Goal: Information Seeking & Learning: Understand process/instructions

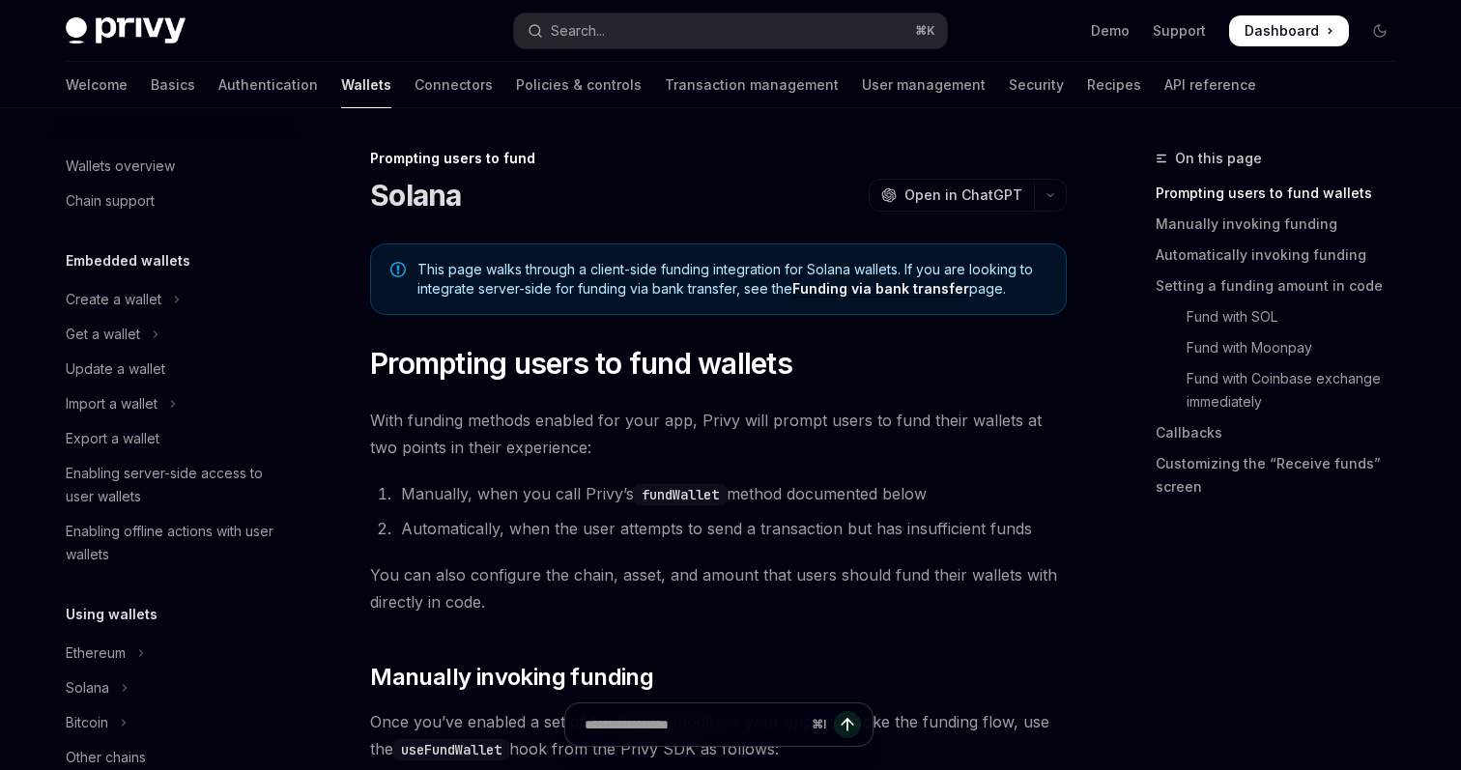
scroll to position [845, 0]
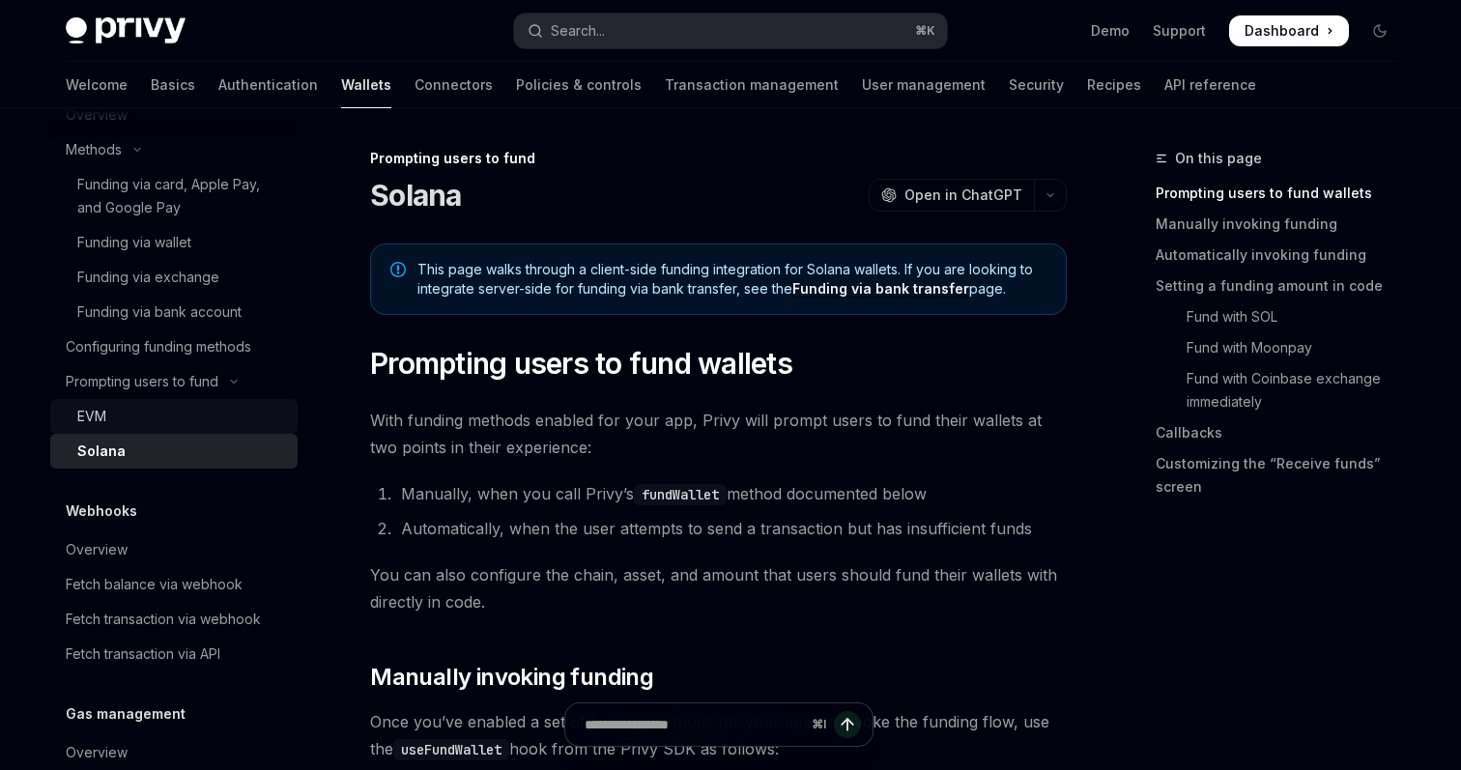
click at [206, 419] on div "EVM" at bounding box center [181, 416] width 209 height 23
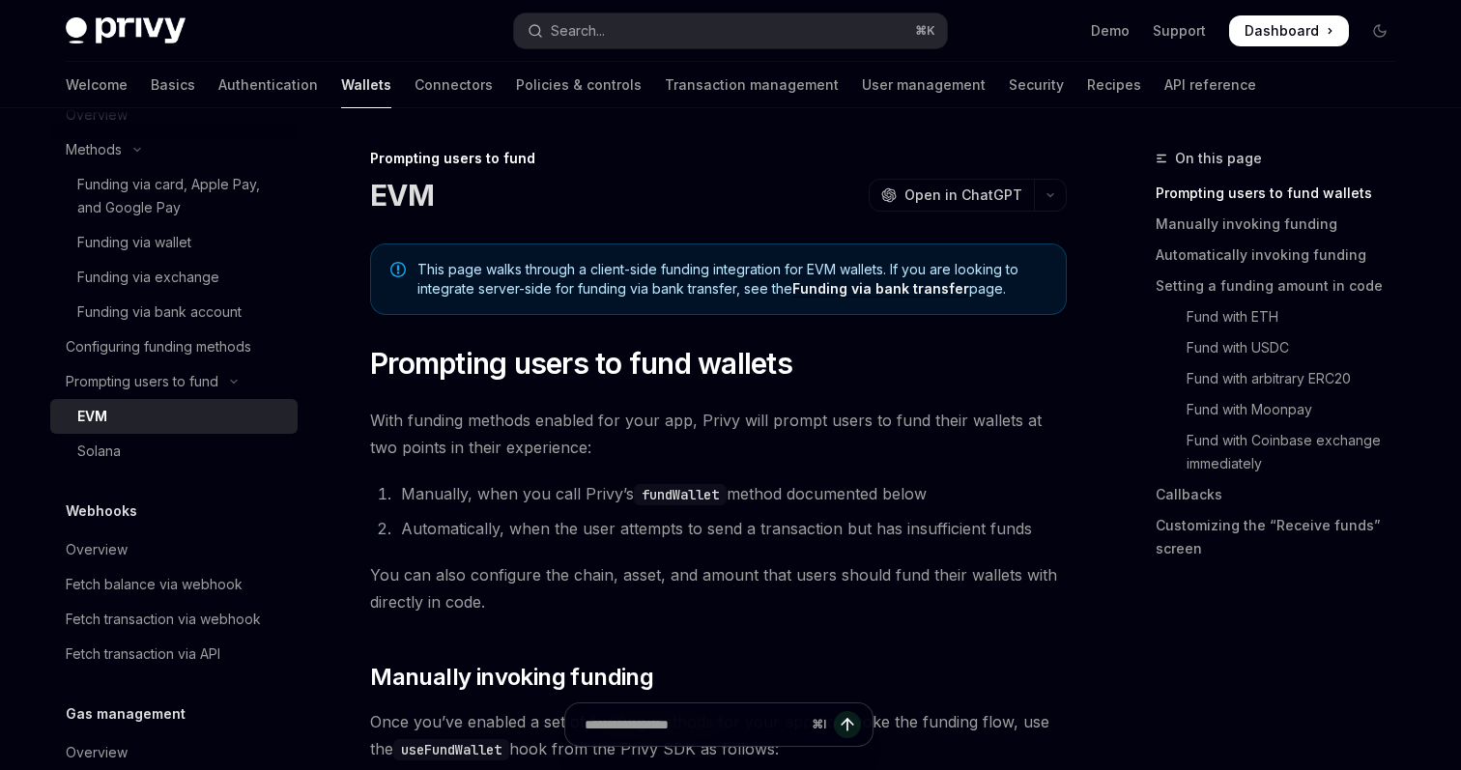
click at [874, 603] on span "You can also configure the chain, asset, and amount that users should fund thei…" at bounding box center [718, 588] width 697 height 54
type textarea "*"
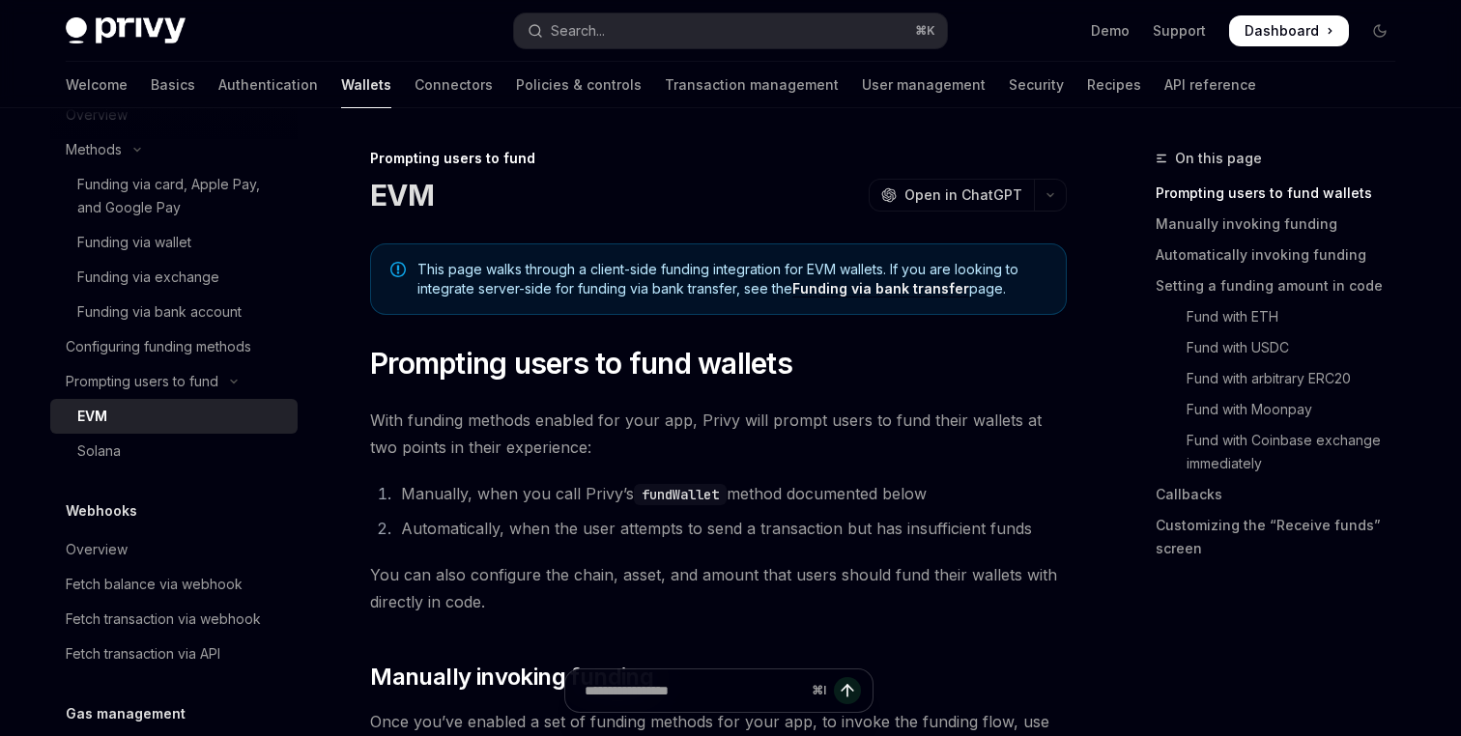
scroll to position [583, 0]
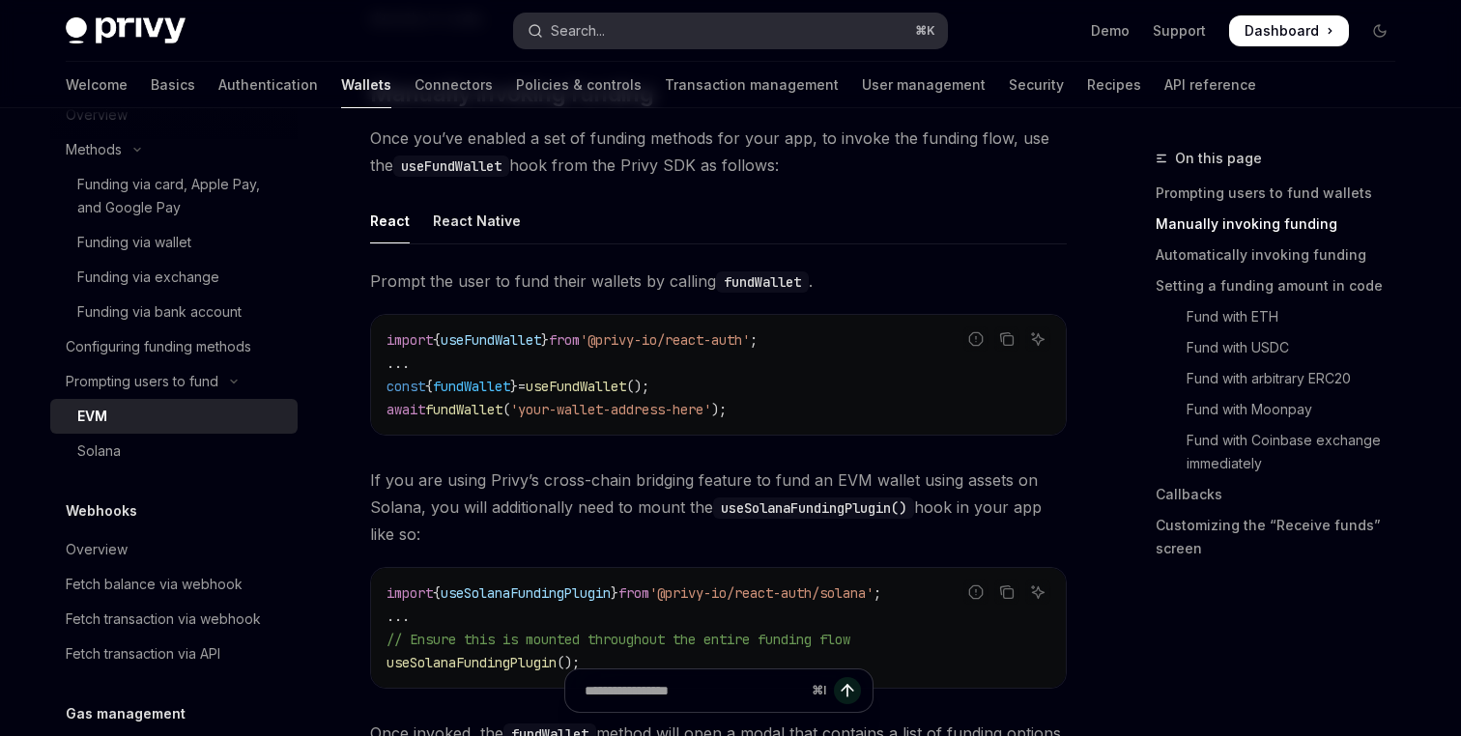
click at [729, 27] on button "Search... ⌘ K" at bounding box center [730, 31] width 433 height 35
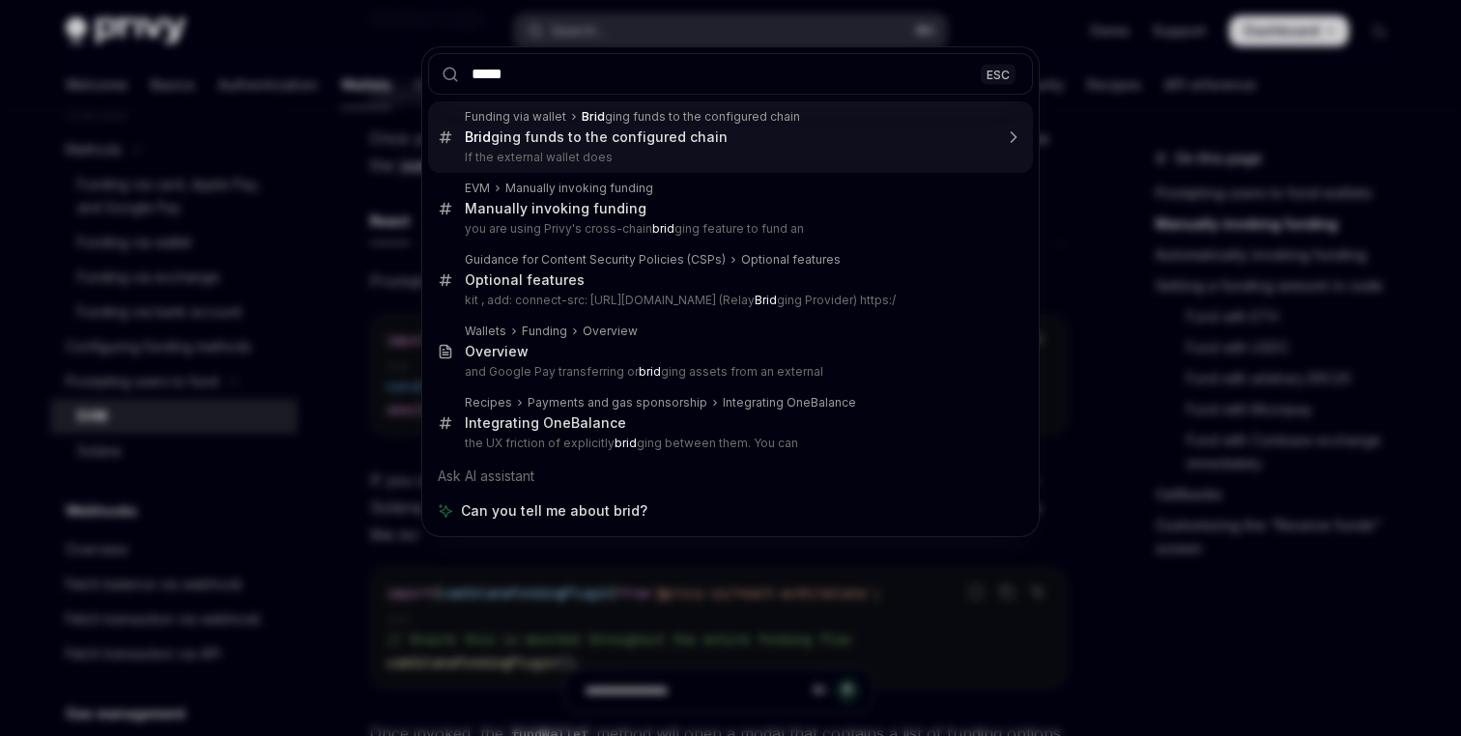
type input "******"
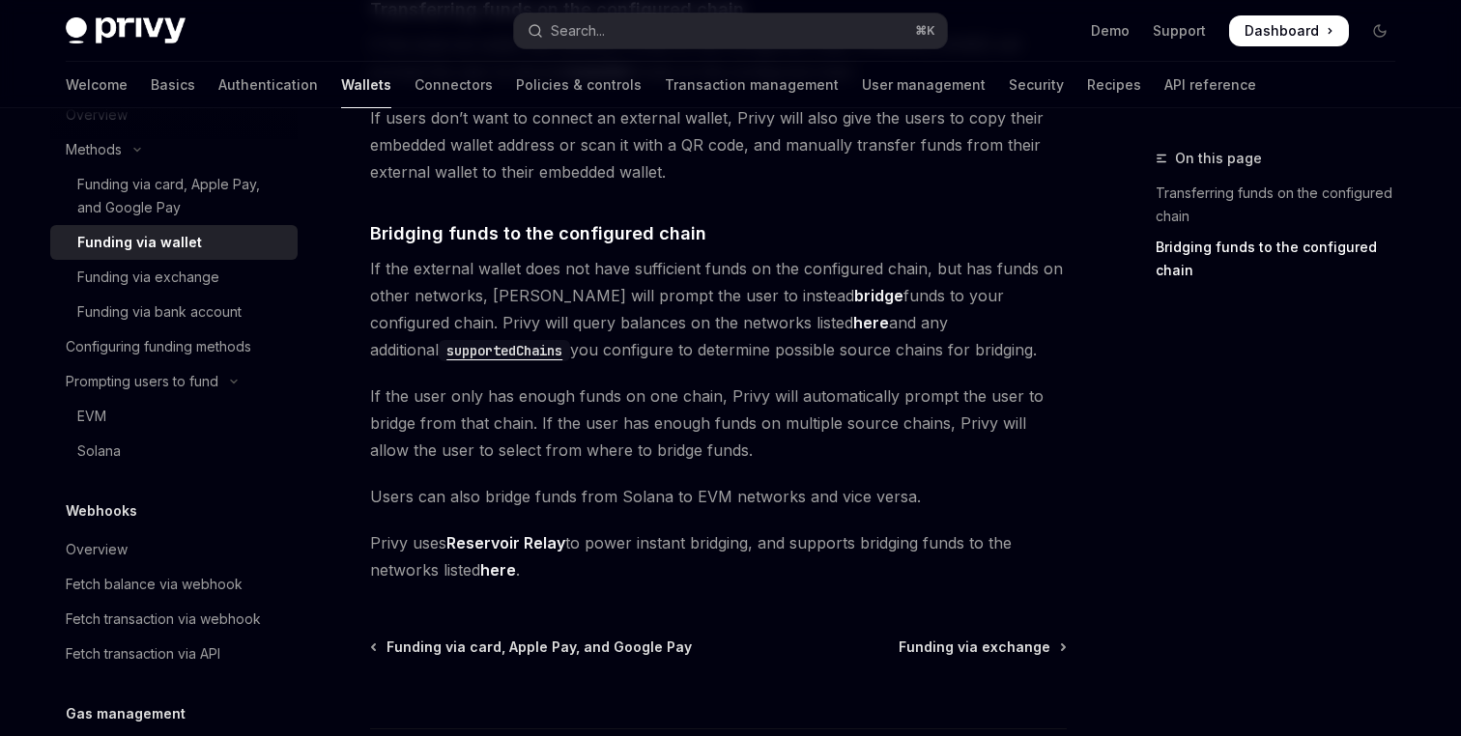
scroll to position [656, 0]
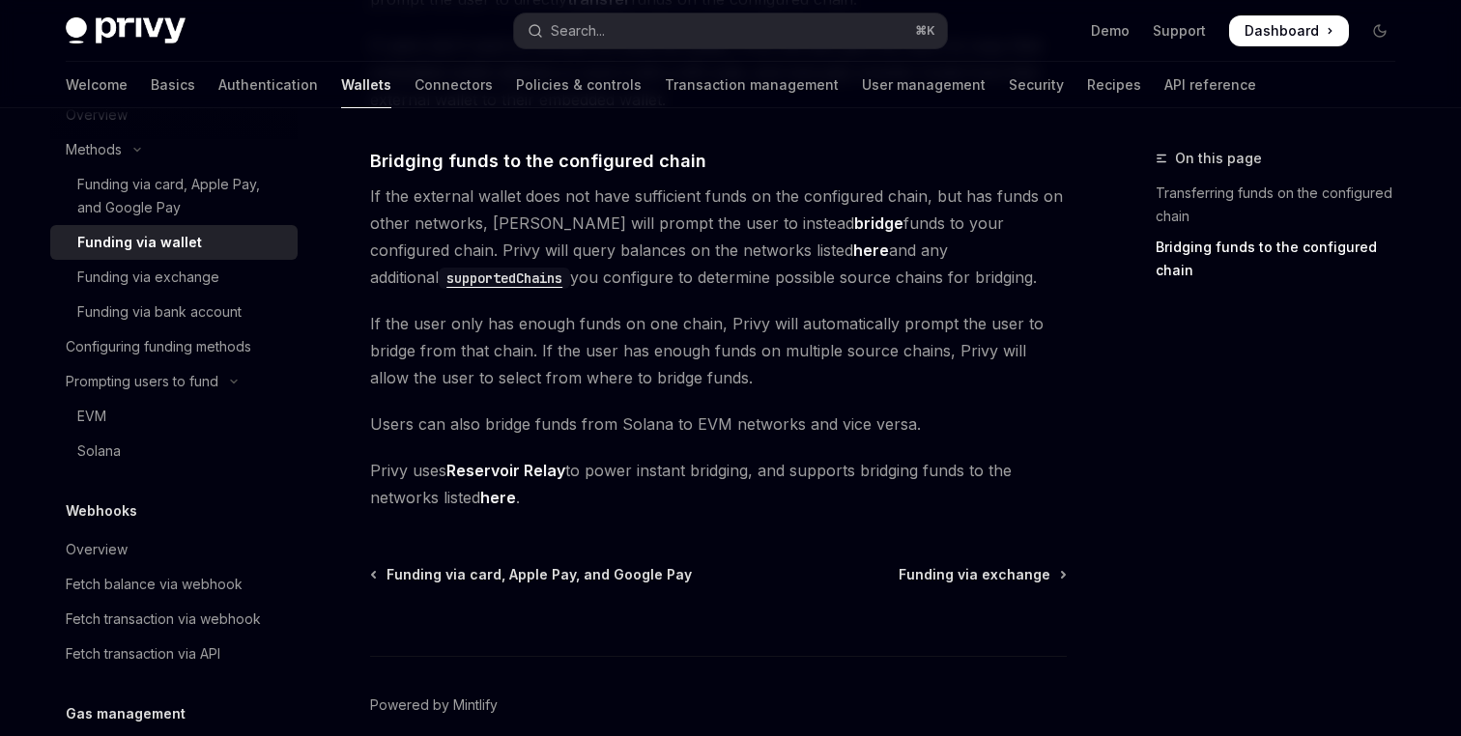
click at [853, 253] on link "here" at bounding box center [871, 251] width 36 height 20
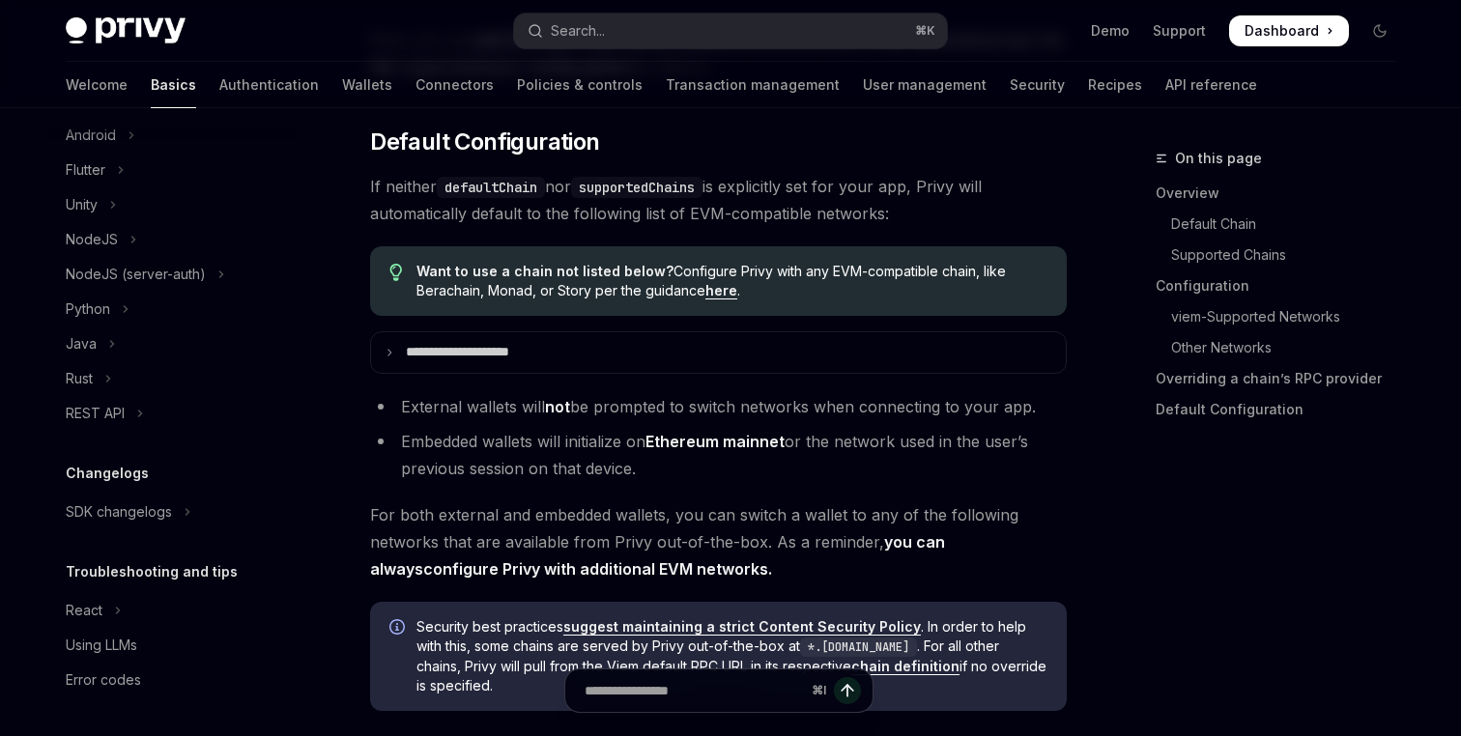
scroll to position [179, 0]
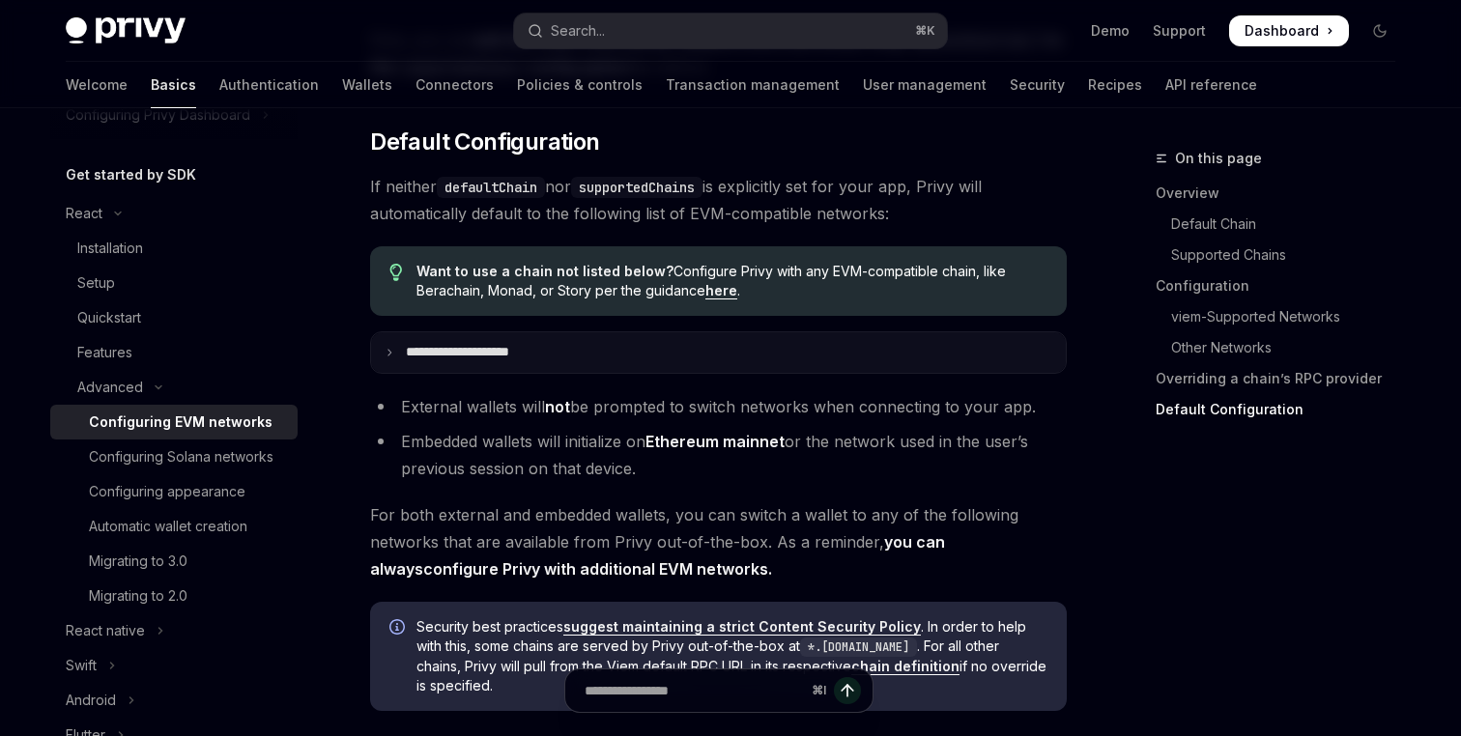
click at [524, 361] on p "**********" at bounding box center [479, 352] width 147 height 17
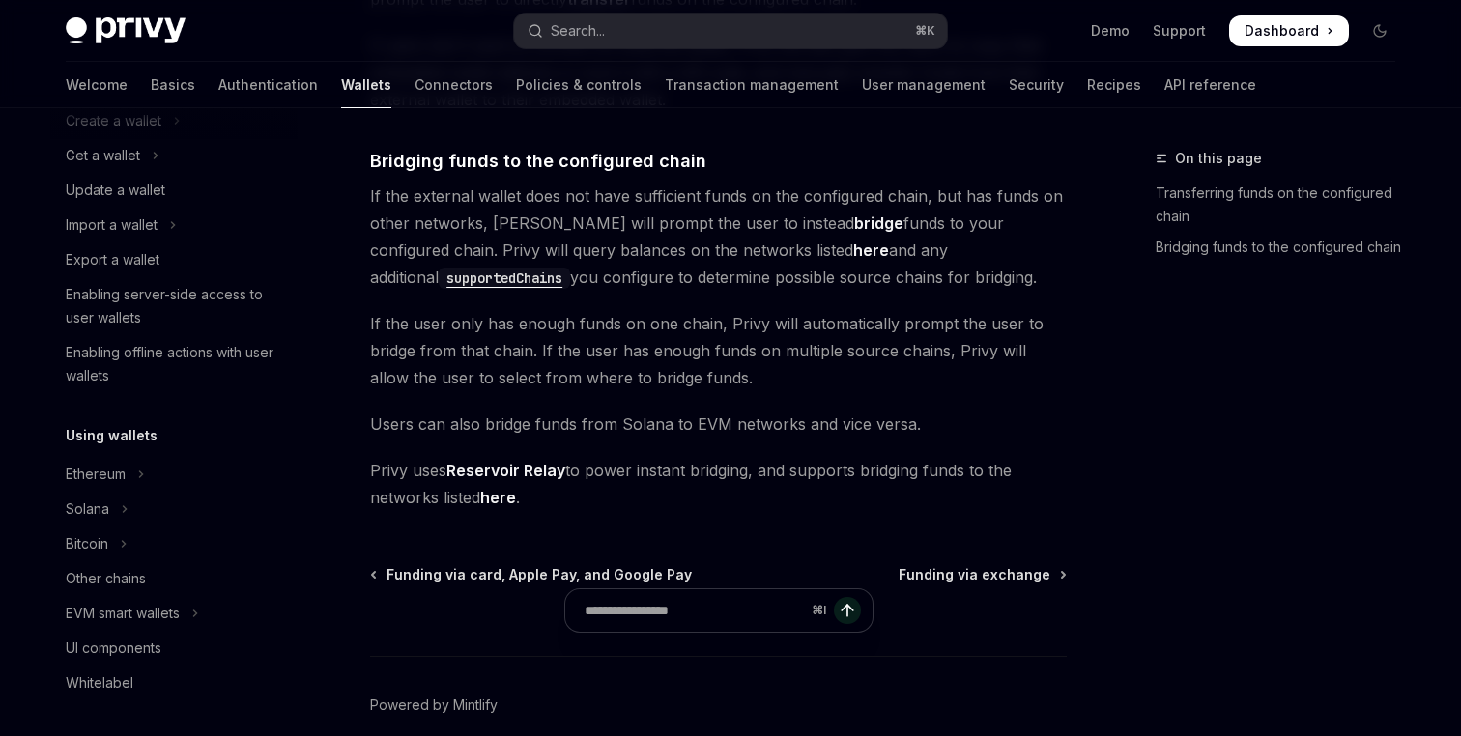
scroll to position [666, 0]
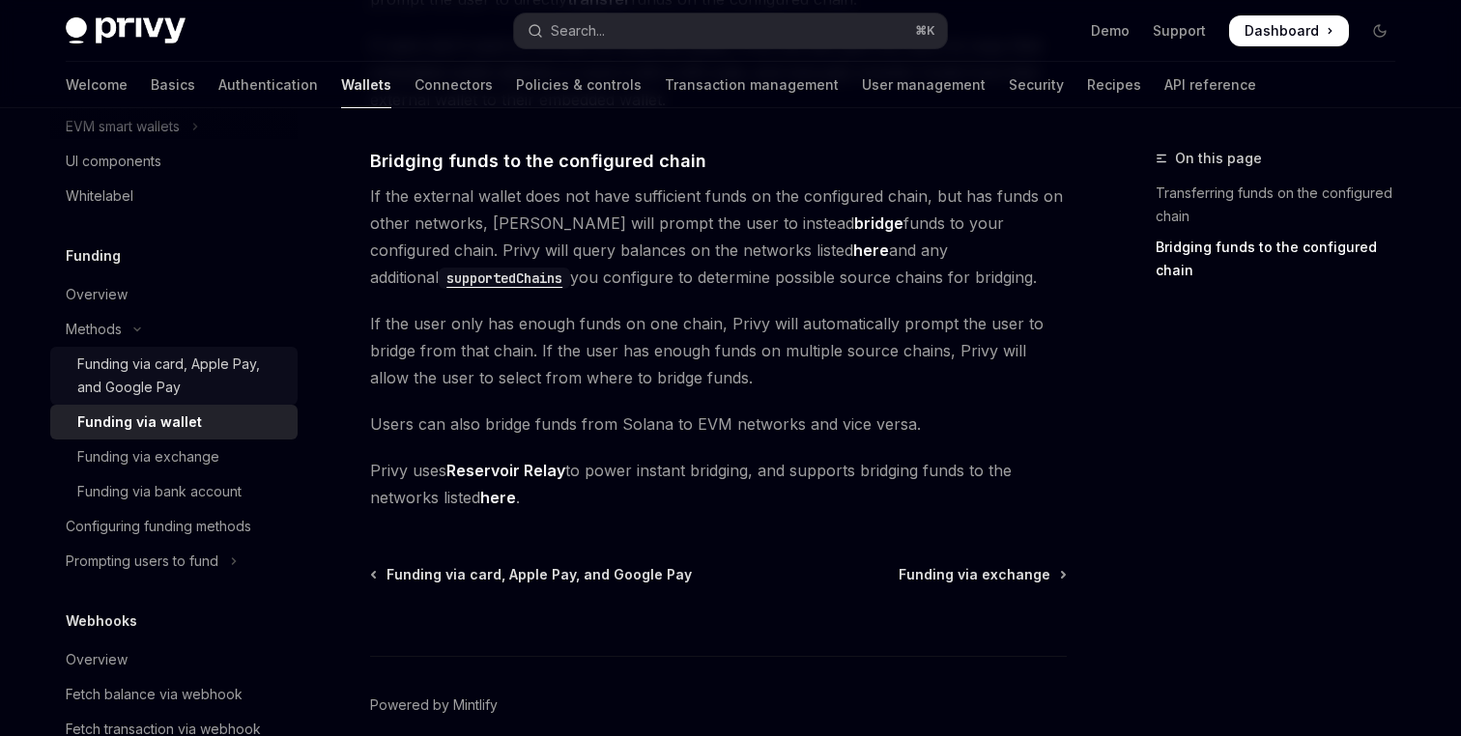
click at [189, 370] on div "Funding via card, Apple Pay, and Google Pay" at bounding box center [181, 376] width 209 height 46
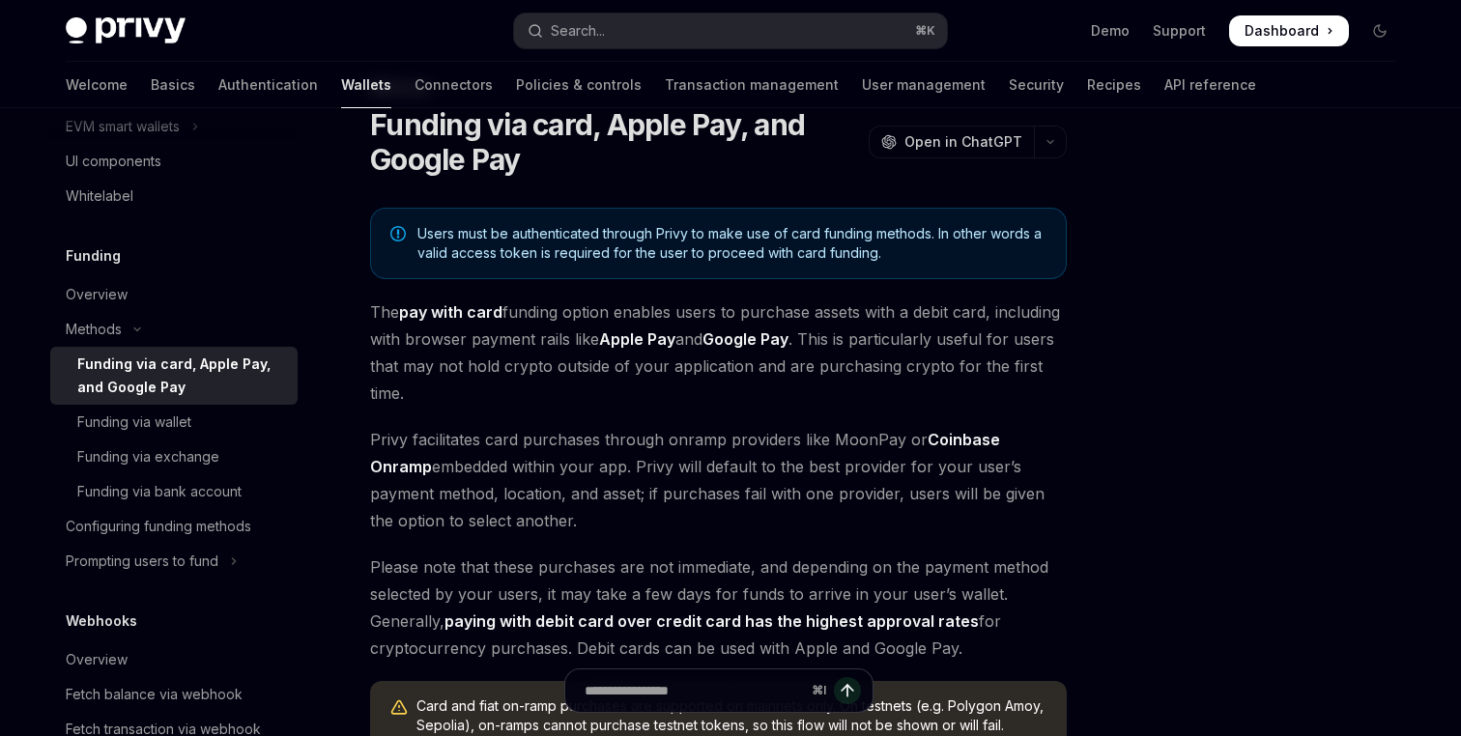
scroll to position [53, 0]
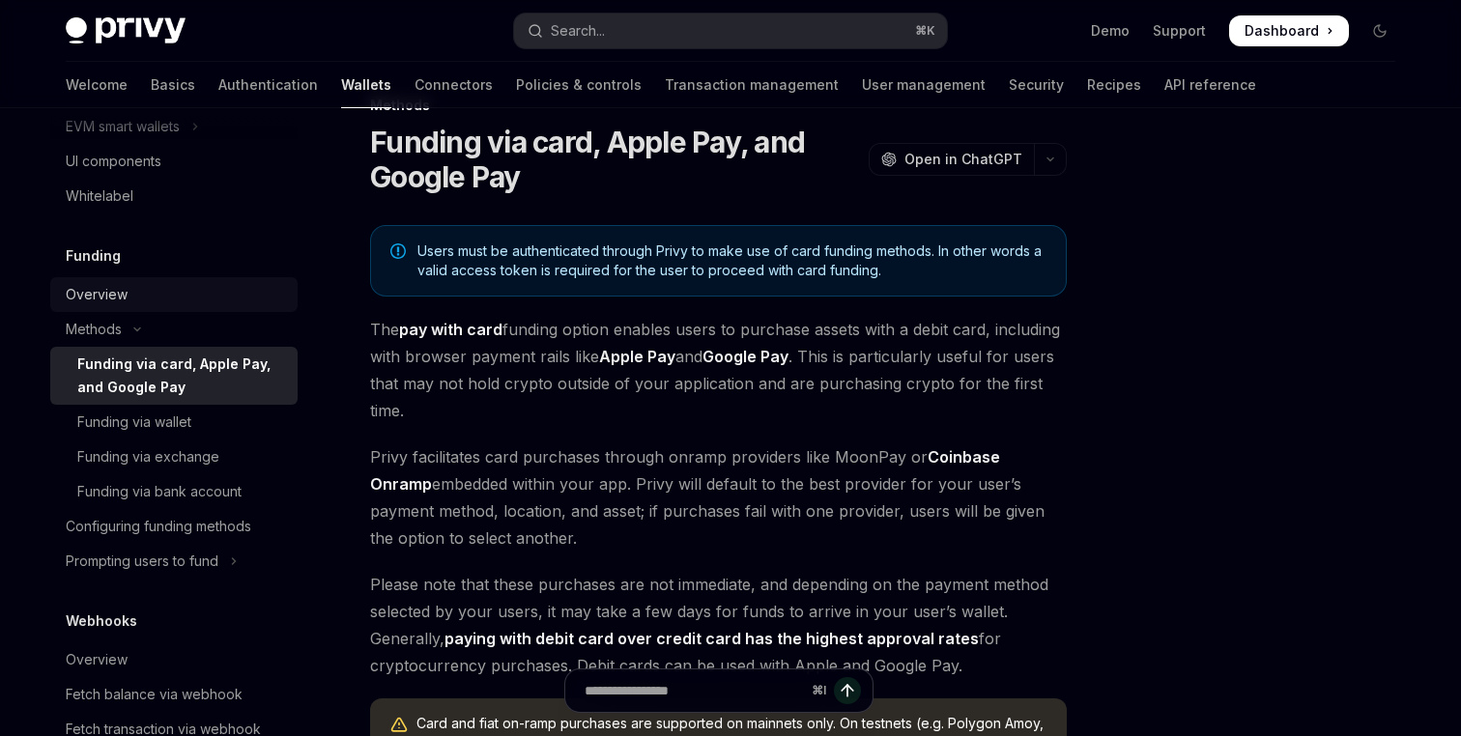
click at [203, 294] on div "Overview" at bounding box center [176, 294] width 220 height 23
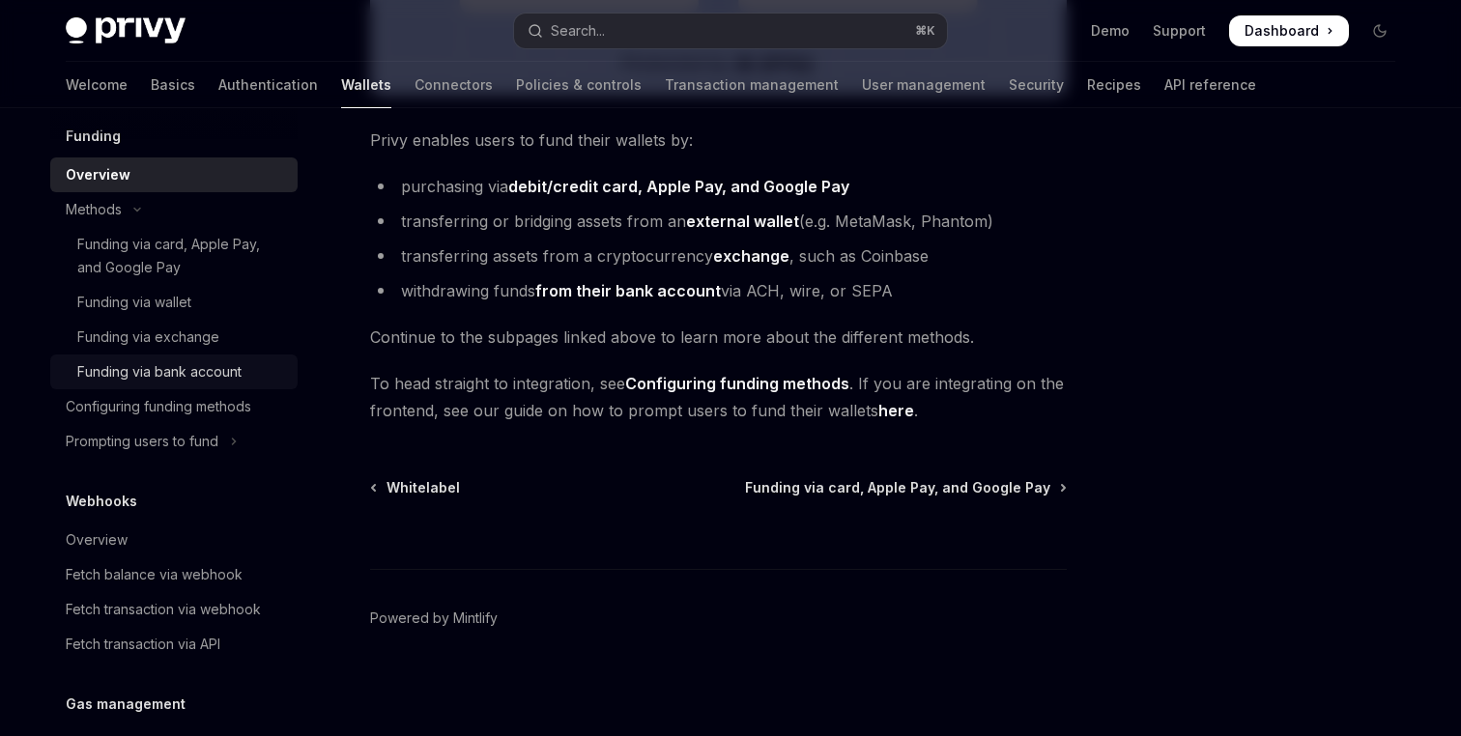
scroll to position [789, 0]
click at [188, 430] on div "Prompting users to fund" at bounding box center [142, 437] width 153 height 23
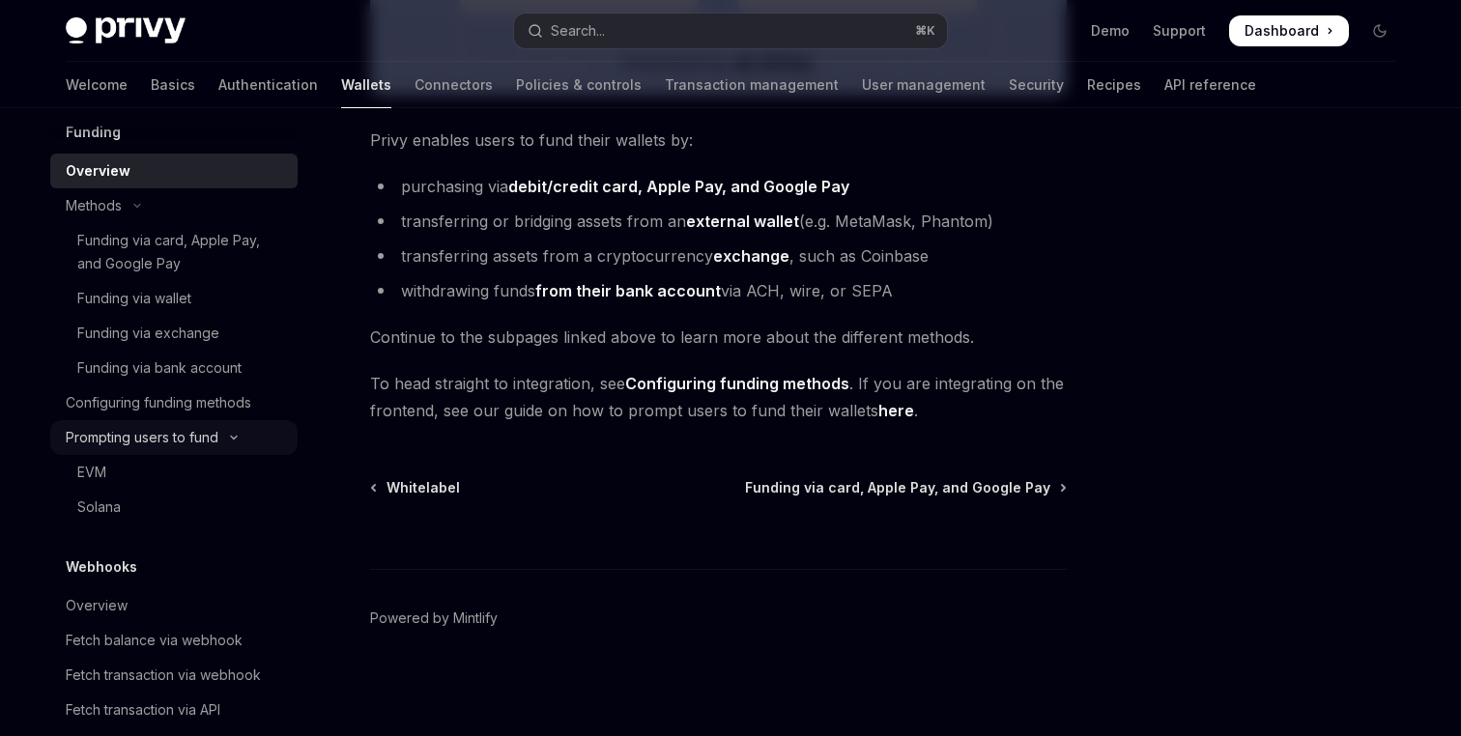
type textarea "*"
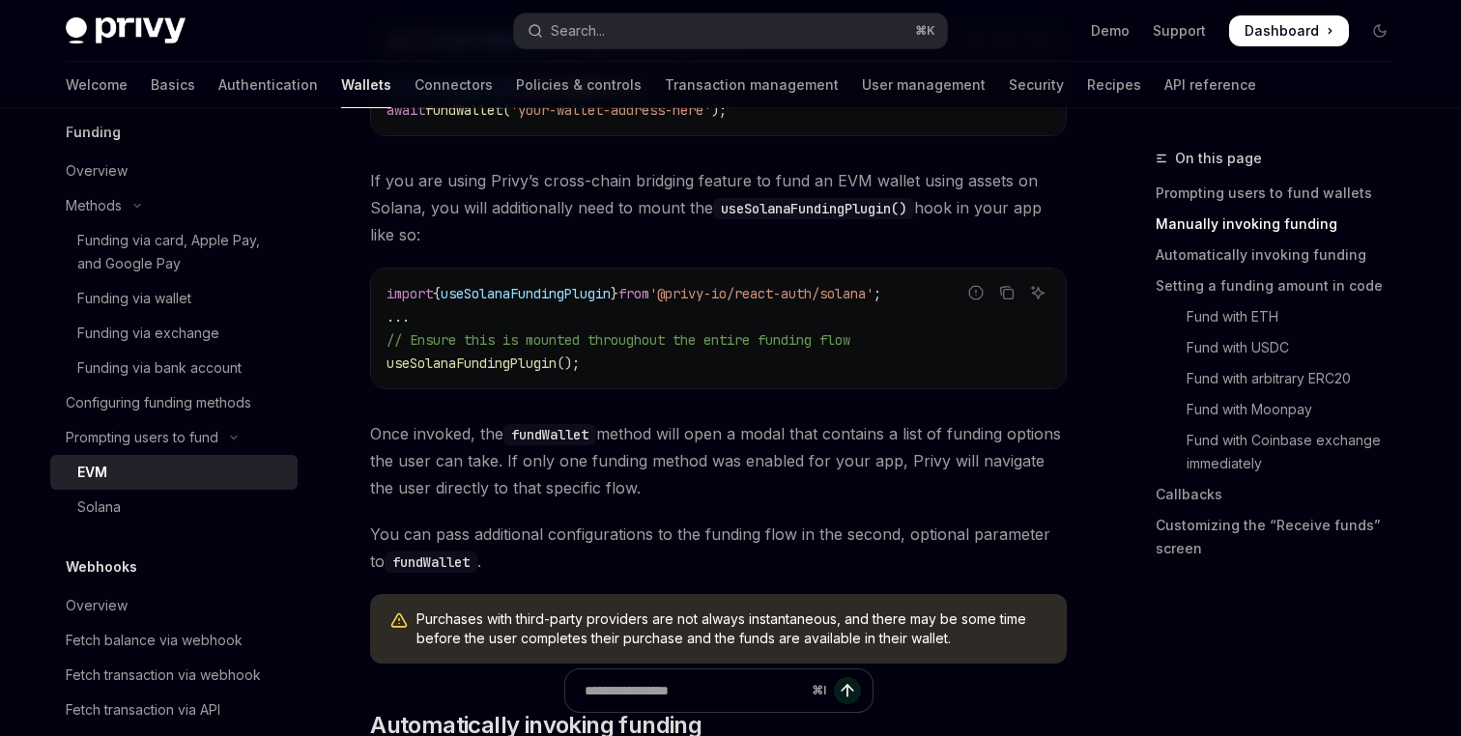
scroll to position [897, 0]
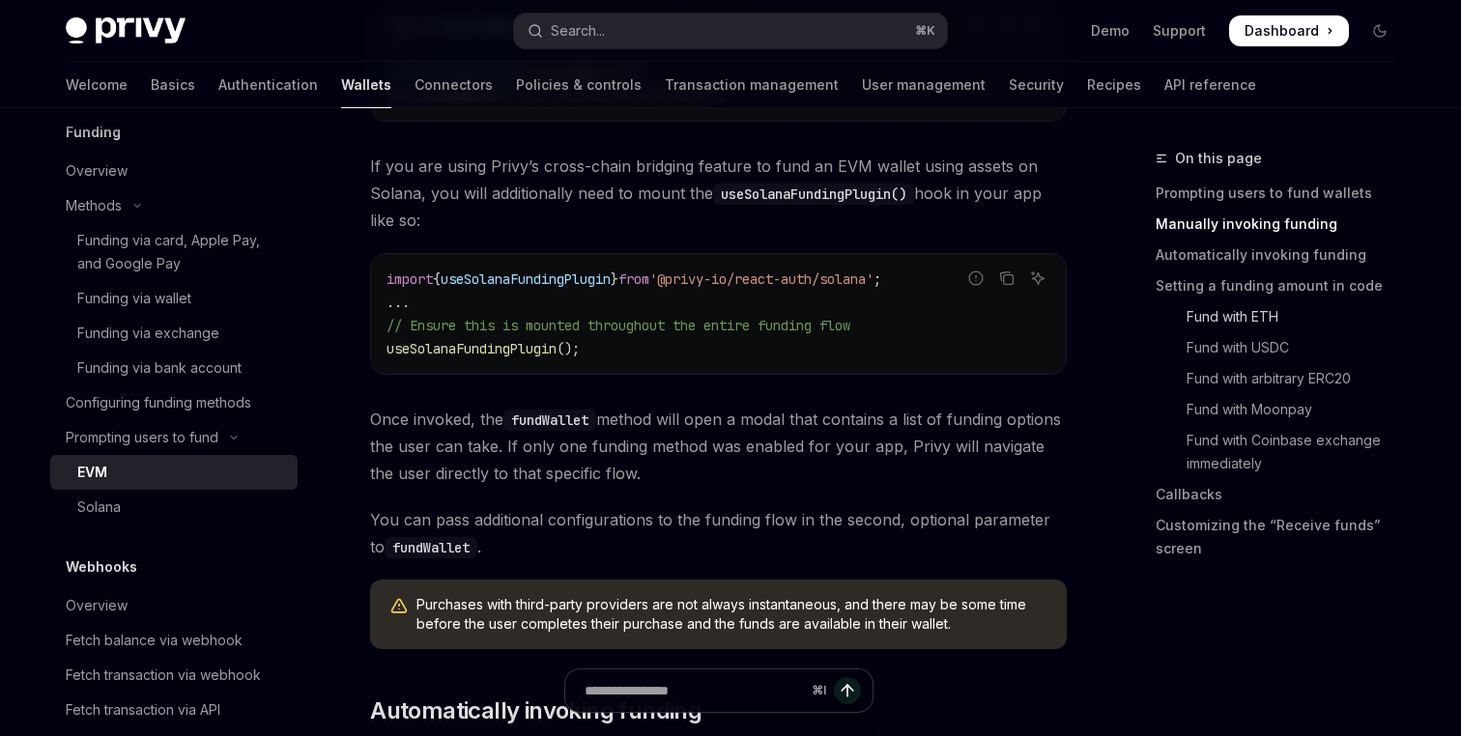
click at [1261, 317] on link "Fund with ETH" at bounding box center [1282, 316] width 255 height 31
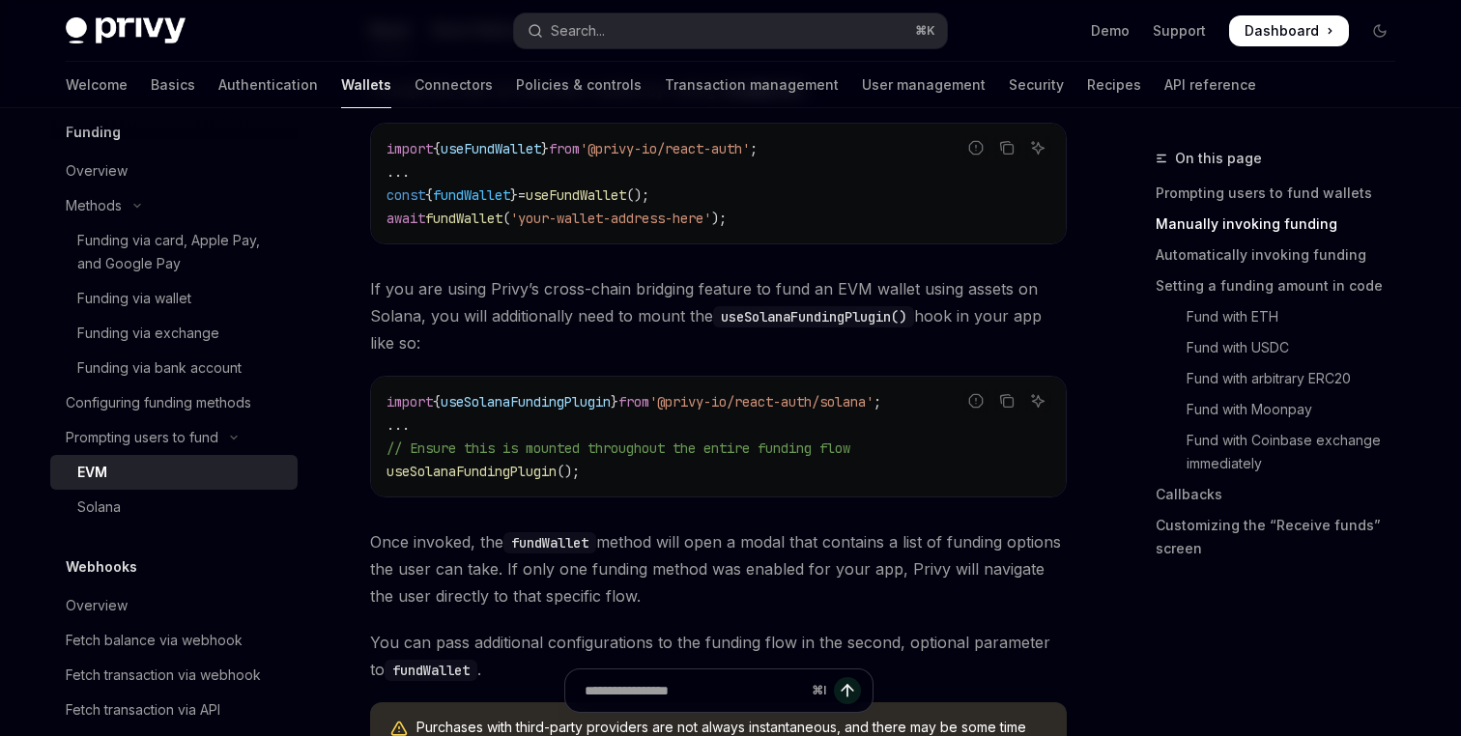
scroll to position [700, 0]
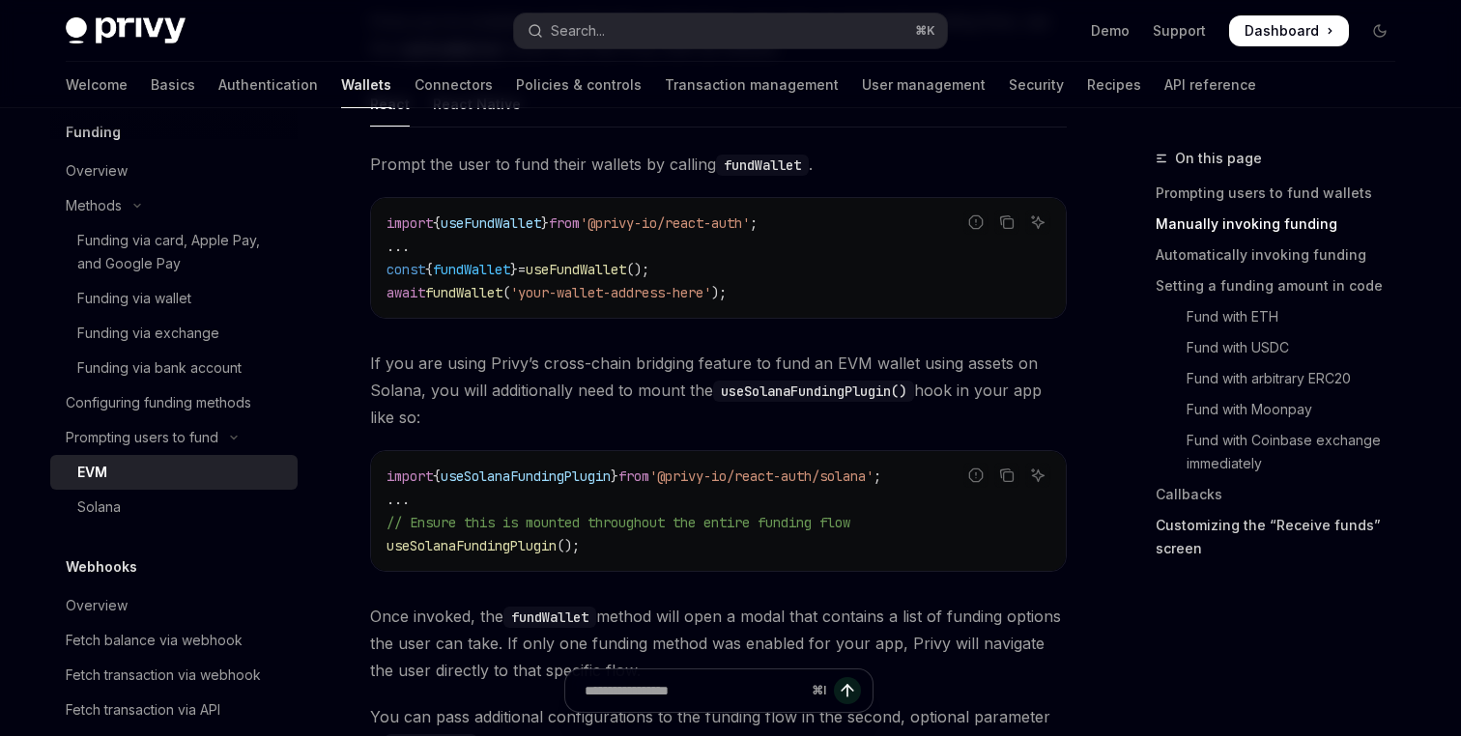
click at [1250, 522] on link "Customizing the “Receive funds” screen" at bounding box center [1282, 537] width 255 height 54
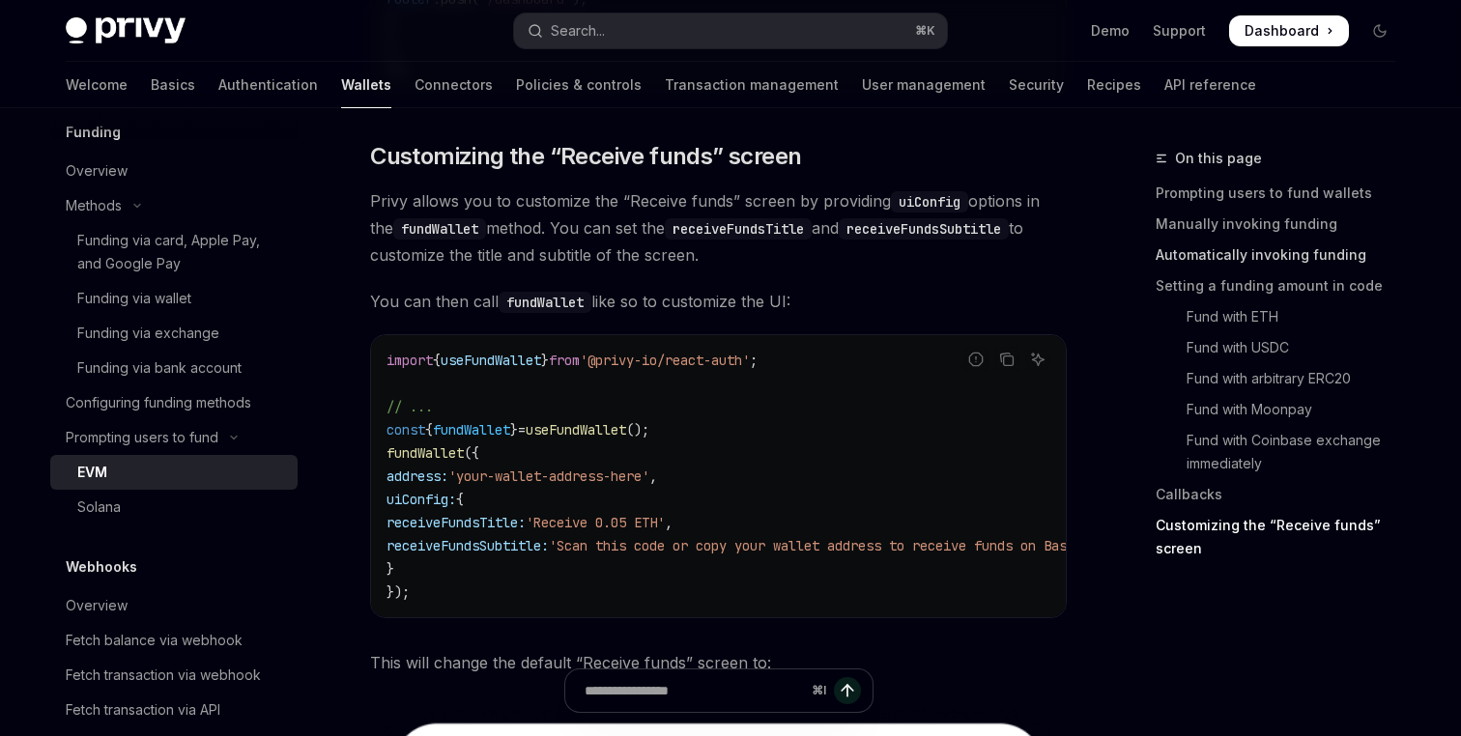
click at [1265, 252] on link "Automatically invoking funding" at bounding box center [1282, 255] width 255 height 31
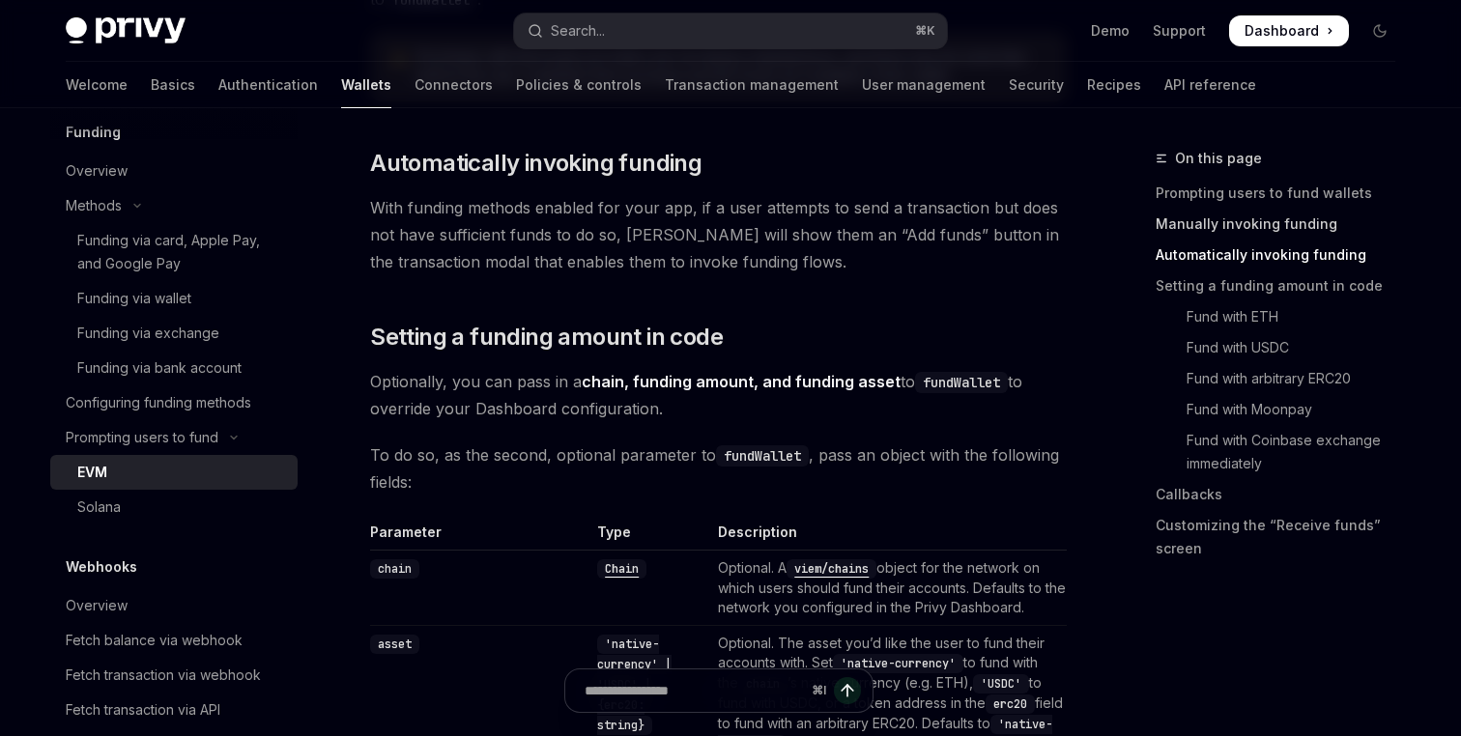
click at [1248, 226] on link "Manually invoking funding" at bounding box center [1282, 224] width 255 height 31
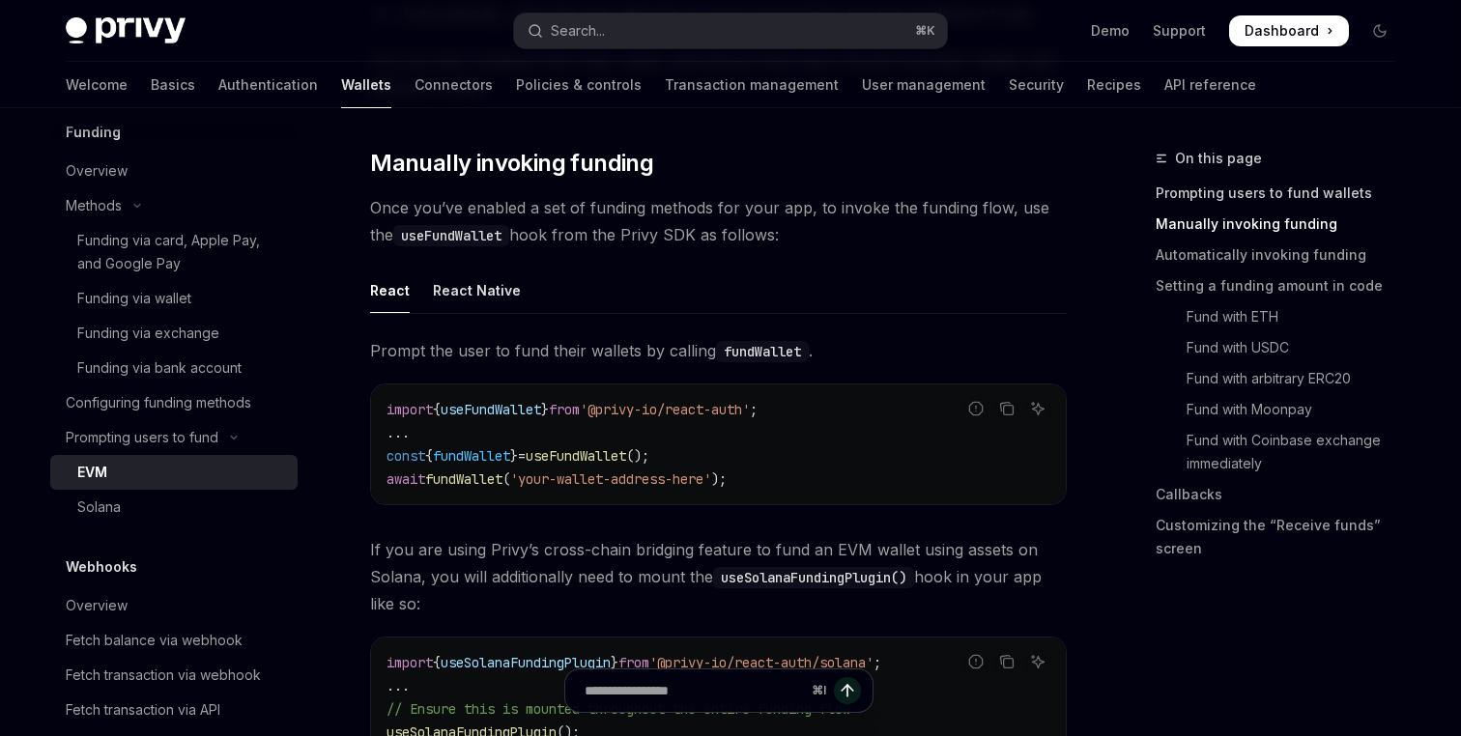
click at [1253, 182] on link "Prompting users to fund wallets" at bounding box center [1282, 193] width 255 height 31
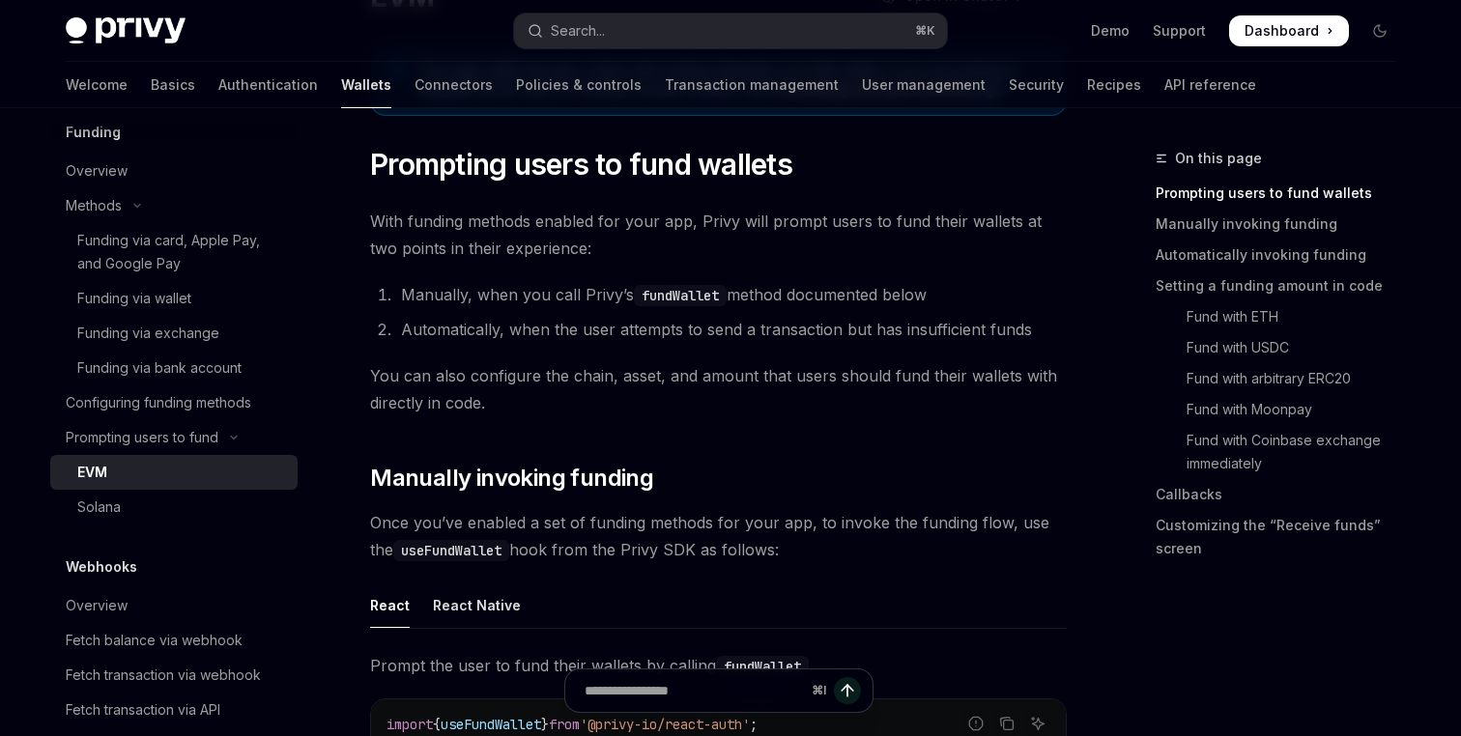
click at [1249, 190] on link "Prompting users to fund wallets" at bounding box center [1282, 193] width 255 height 31
